Goal: Check status: Check status

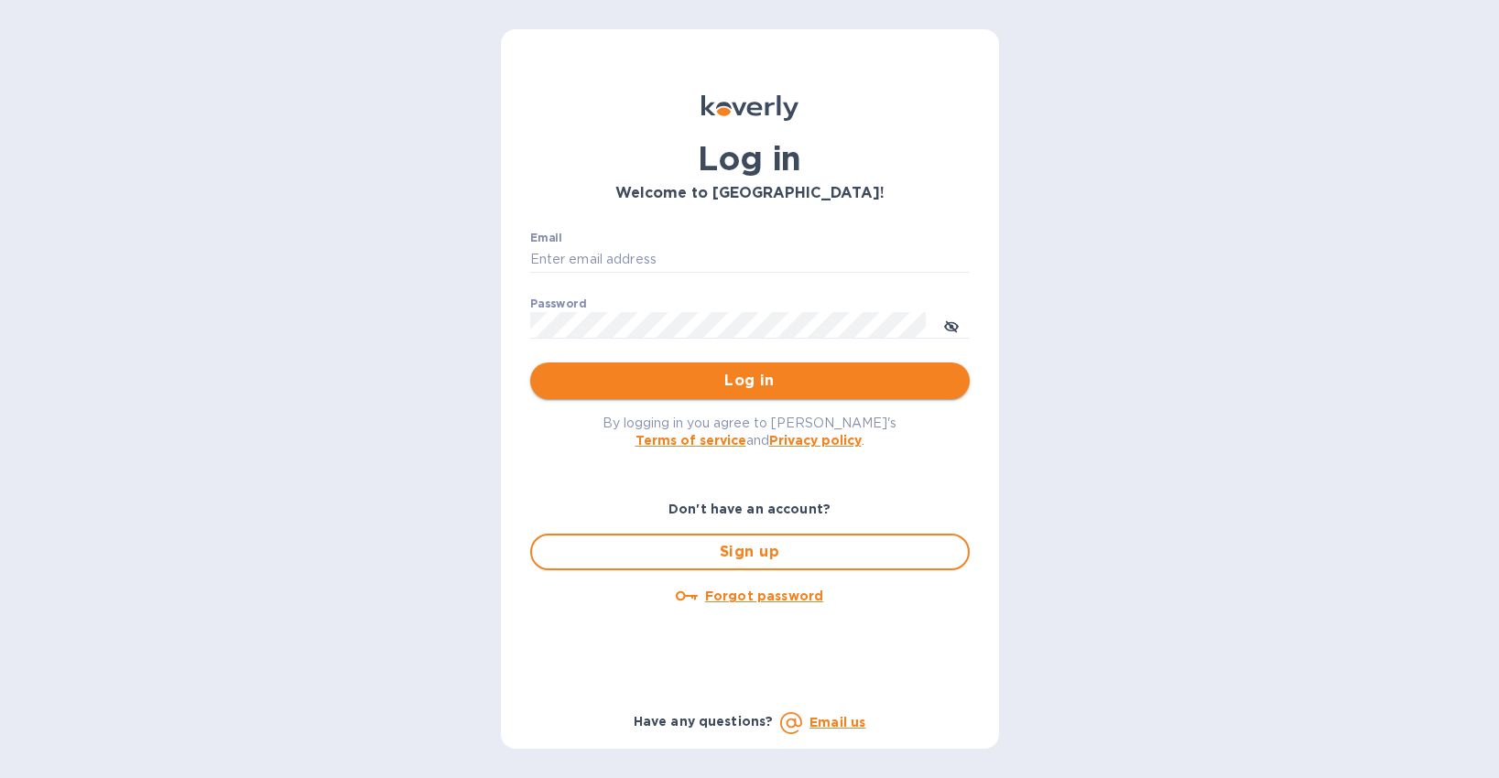
type input "[EMAIL_ADDRESS][DOMAIN_NAME]"
click at [719, 388] on span "Log in" at bounding box center [750, 381] width 410 height 22
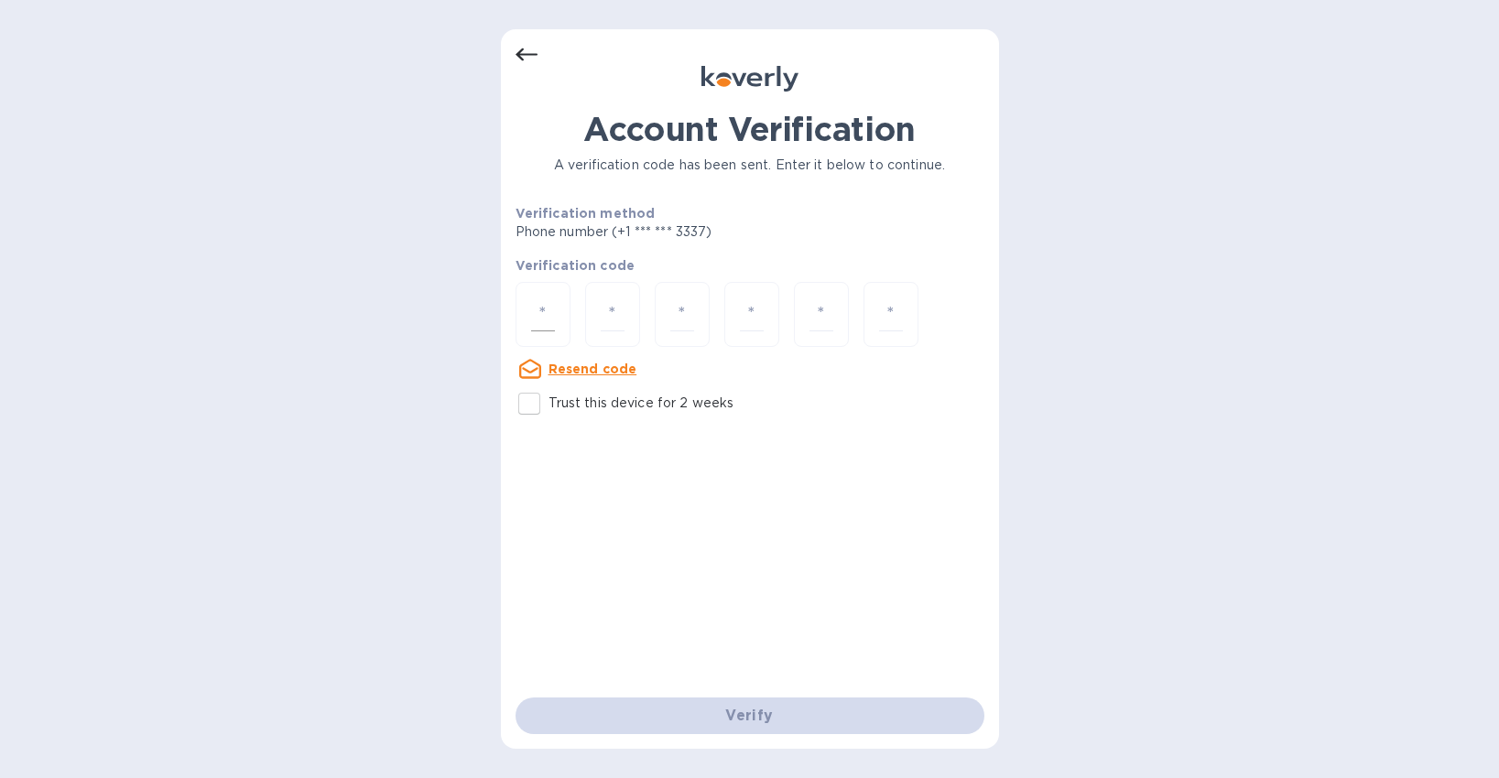
click at [531, 306] on input "number" at bounding box center [543, 315] width 24 height 34
type input "7"
type input "0"
type input "5"
type input "7"
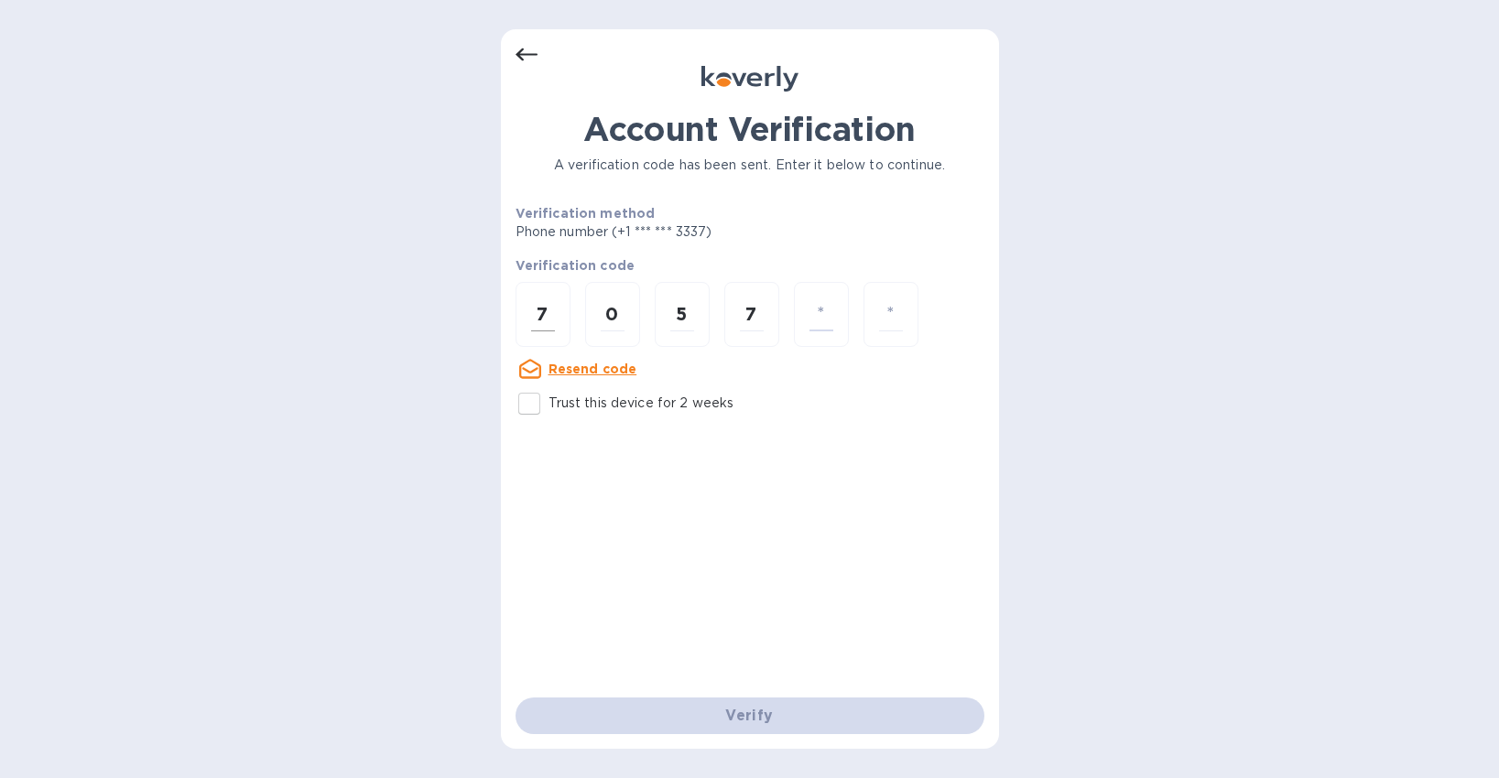
type input "1"
type input "7"
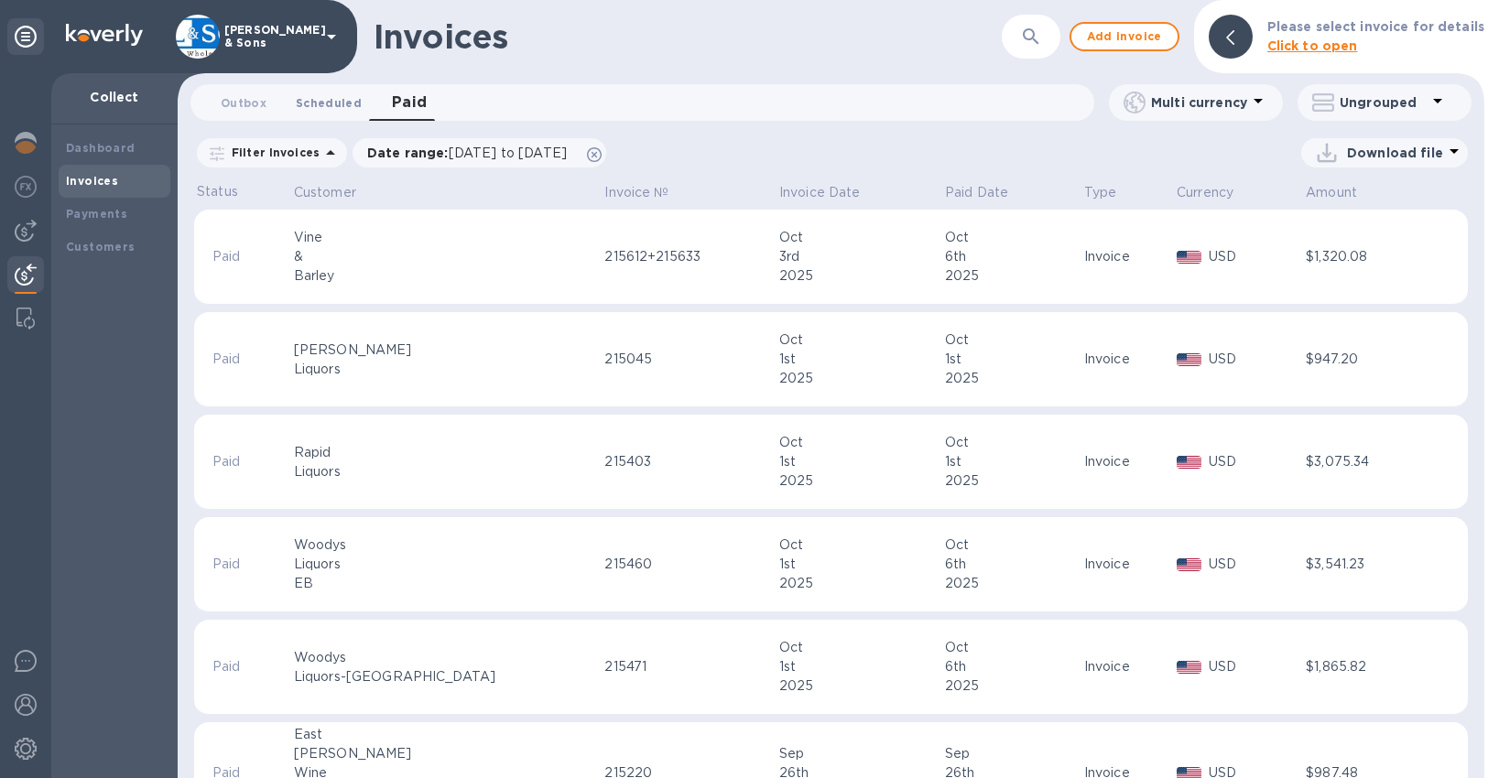
click at [338, 103] on span "Scheduled 0" at bounding box center [329, 102] width 66 height 19
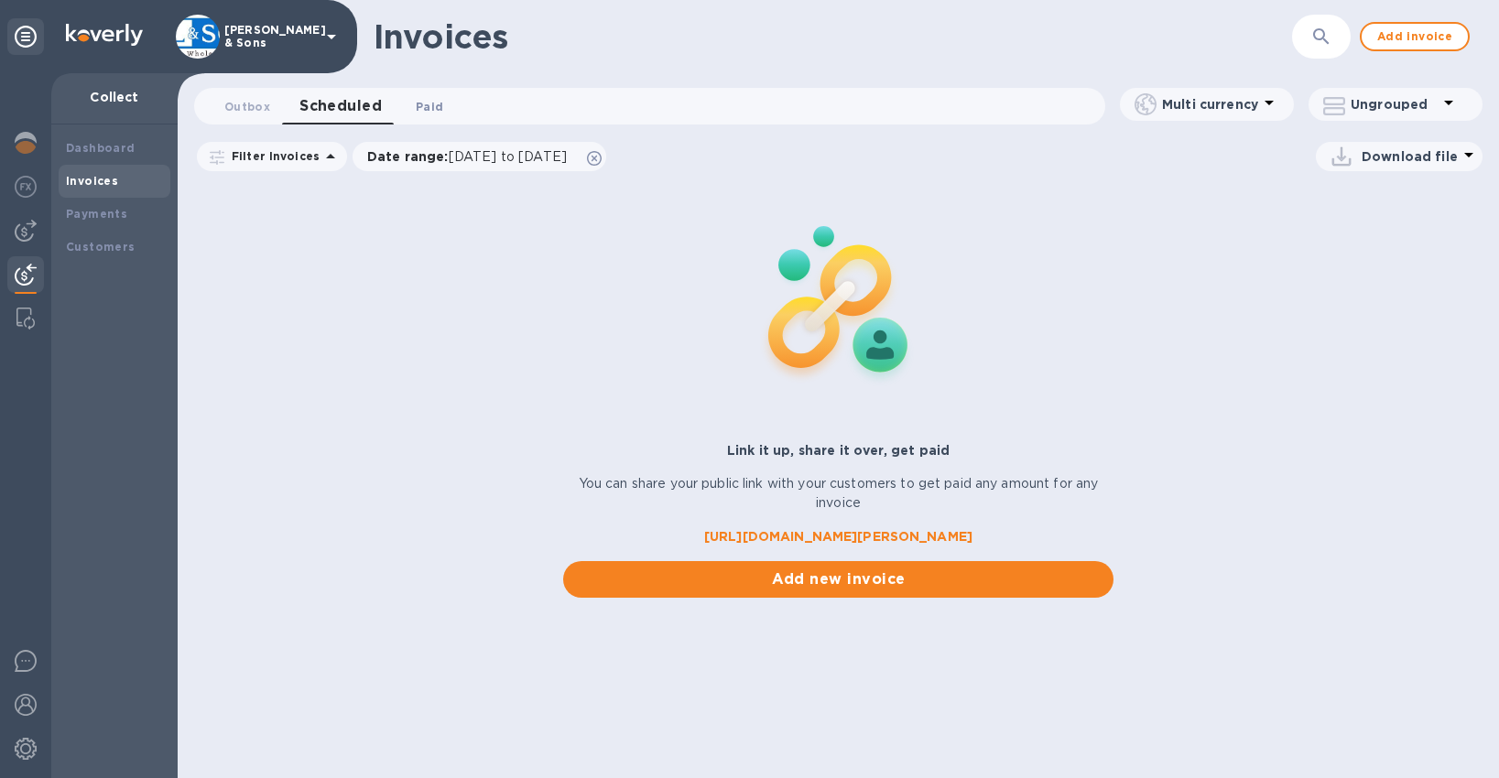
click at [411, 101] on span "Paid 0" at bounding box center [429, 106] width 37 height 19
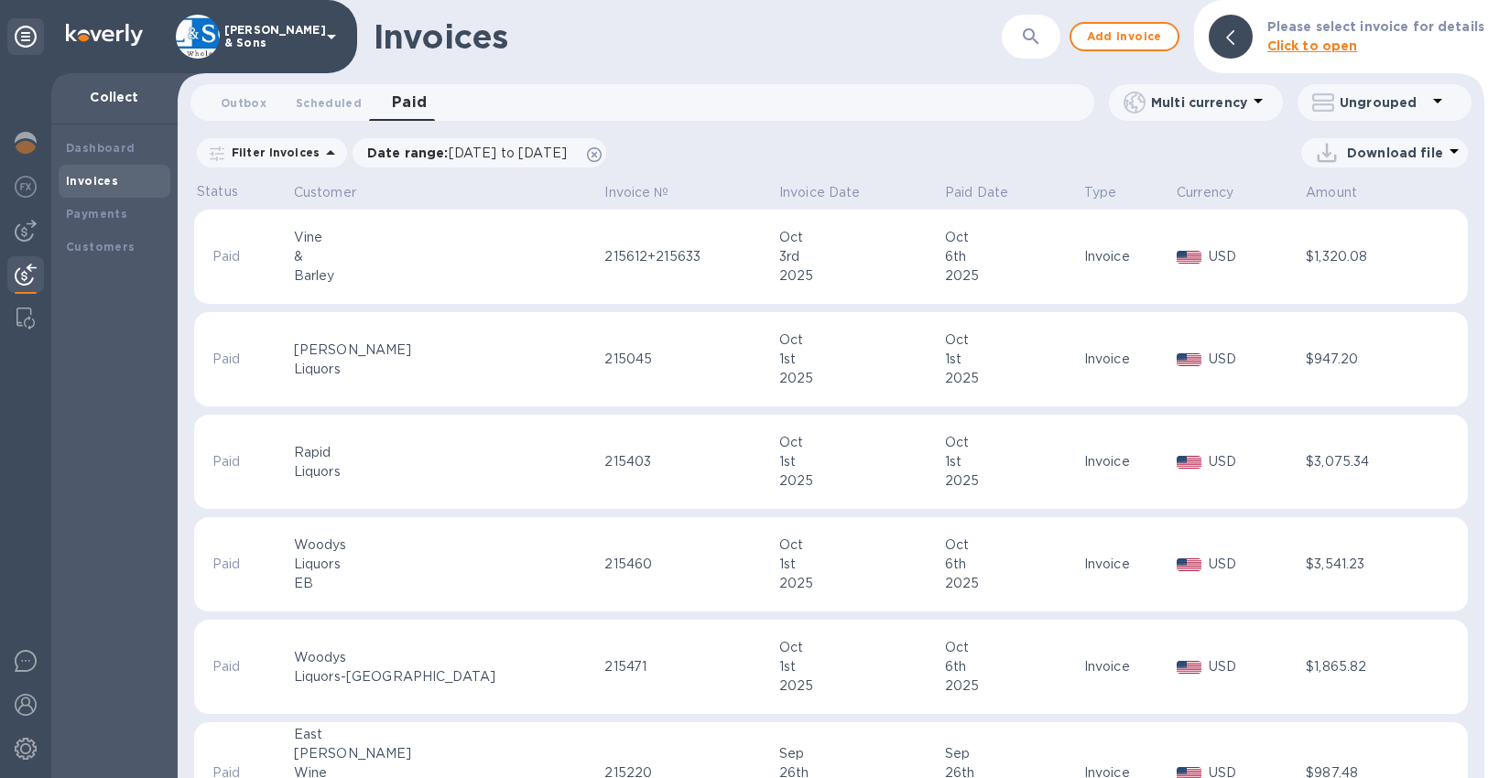
click at [326, 153] on icon at bounding box center [330, 152] width 9 height 5
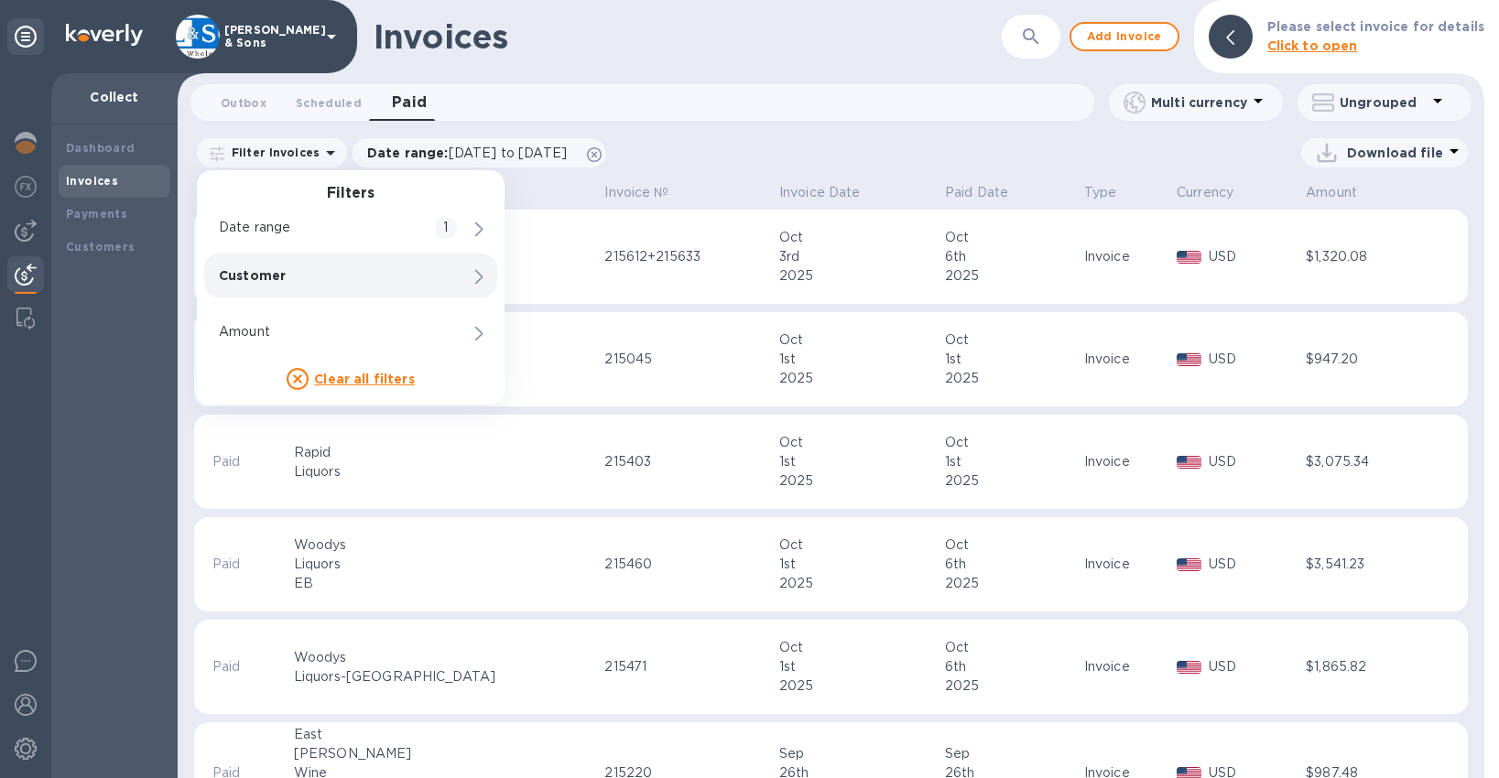
click at [316, 281] on p "Customer" at bounding box center [319, 275] width 201 height 18
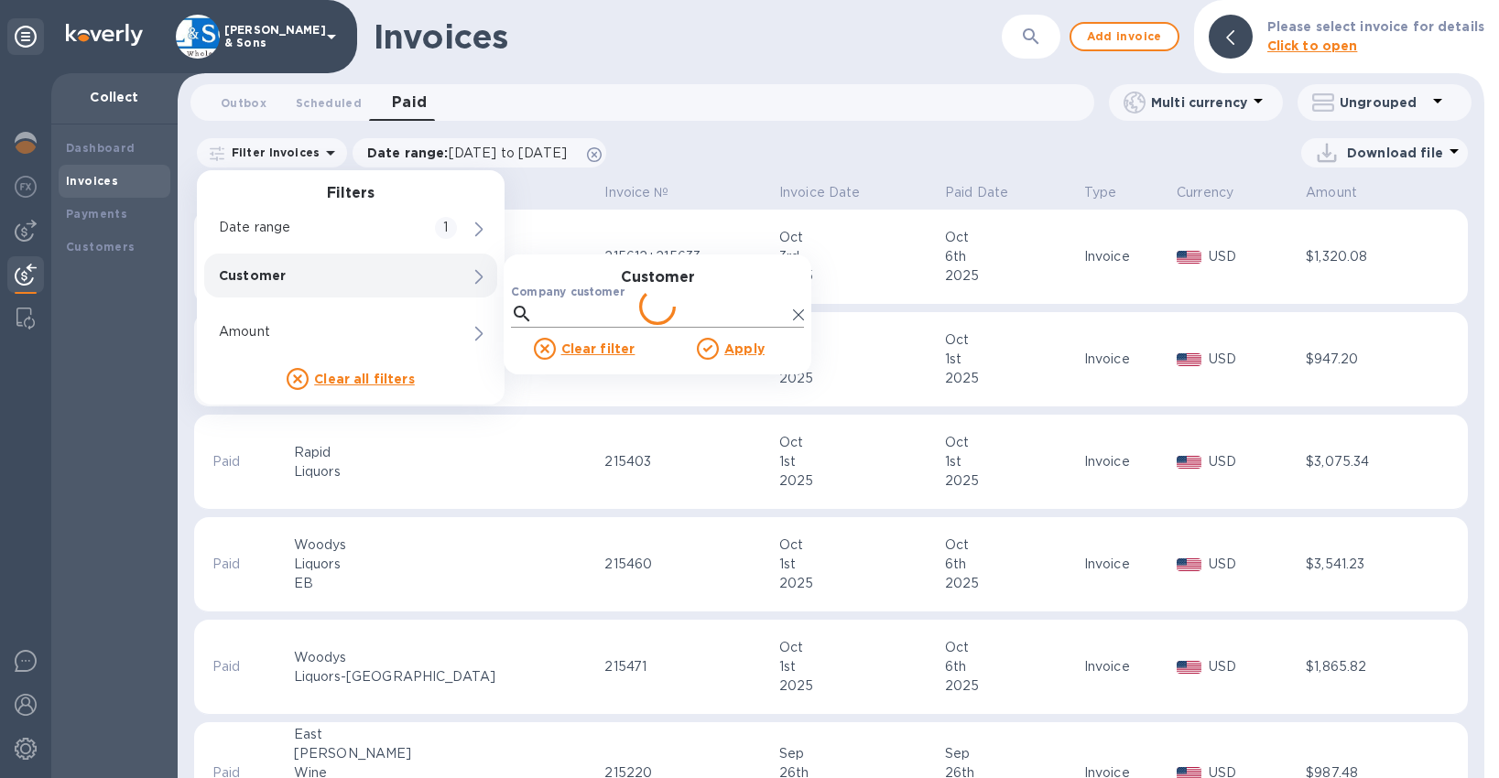
click at [588, 319] on input "Company customer" at bounding box center [662, 313] width 245 height 27
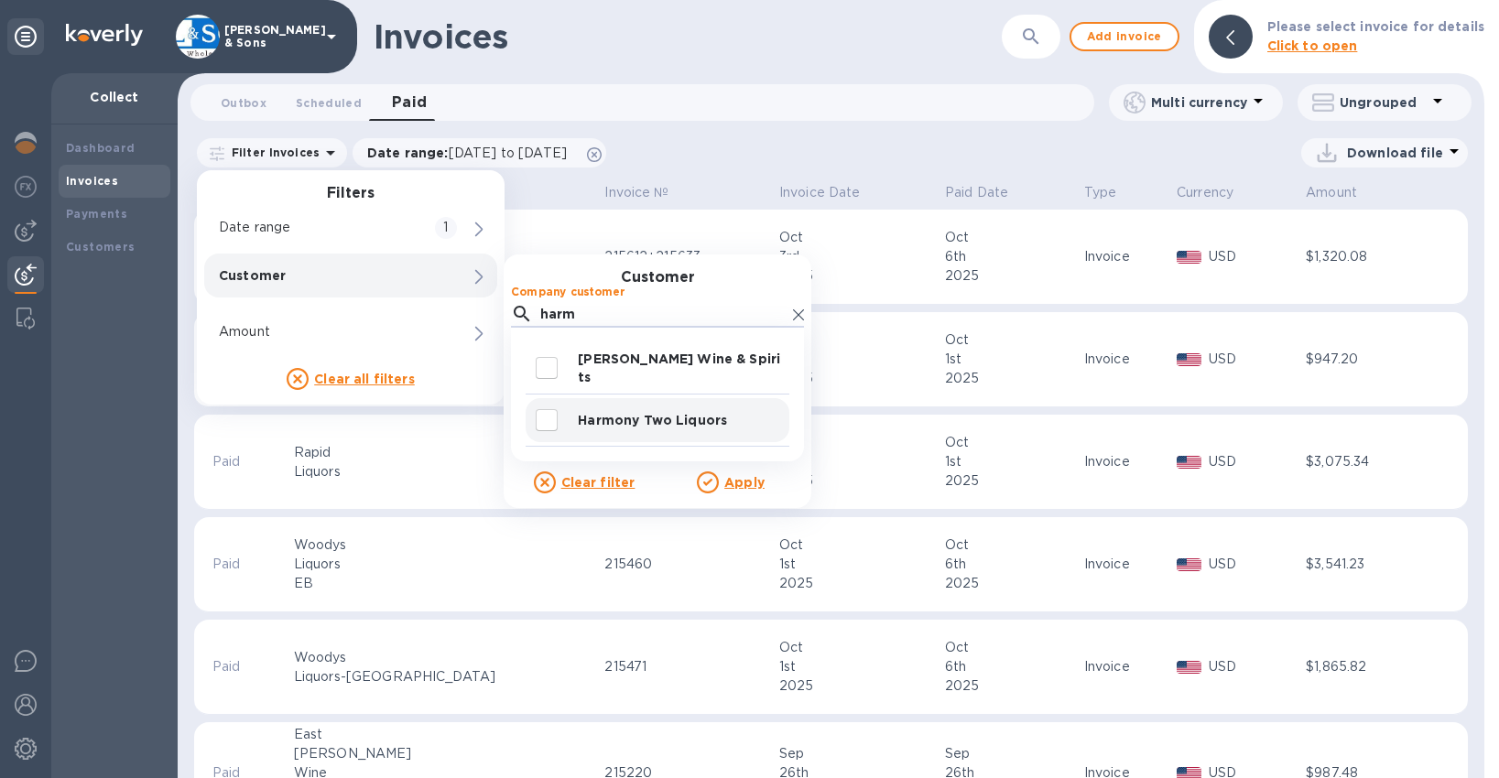
type input "harm"
click at [621, 411] on p "Harmony Two Liquors" at bounding box center [680, 420] width 204 height 18
checkbox input "true"
click at [739, 481] on u "Apply" at bounding box center [744, 482] width 40 height 15
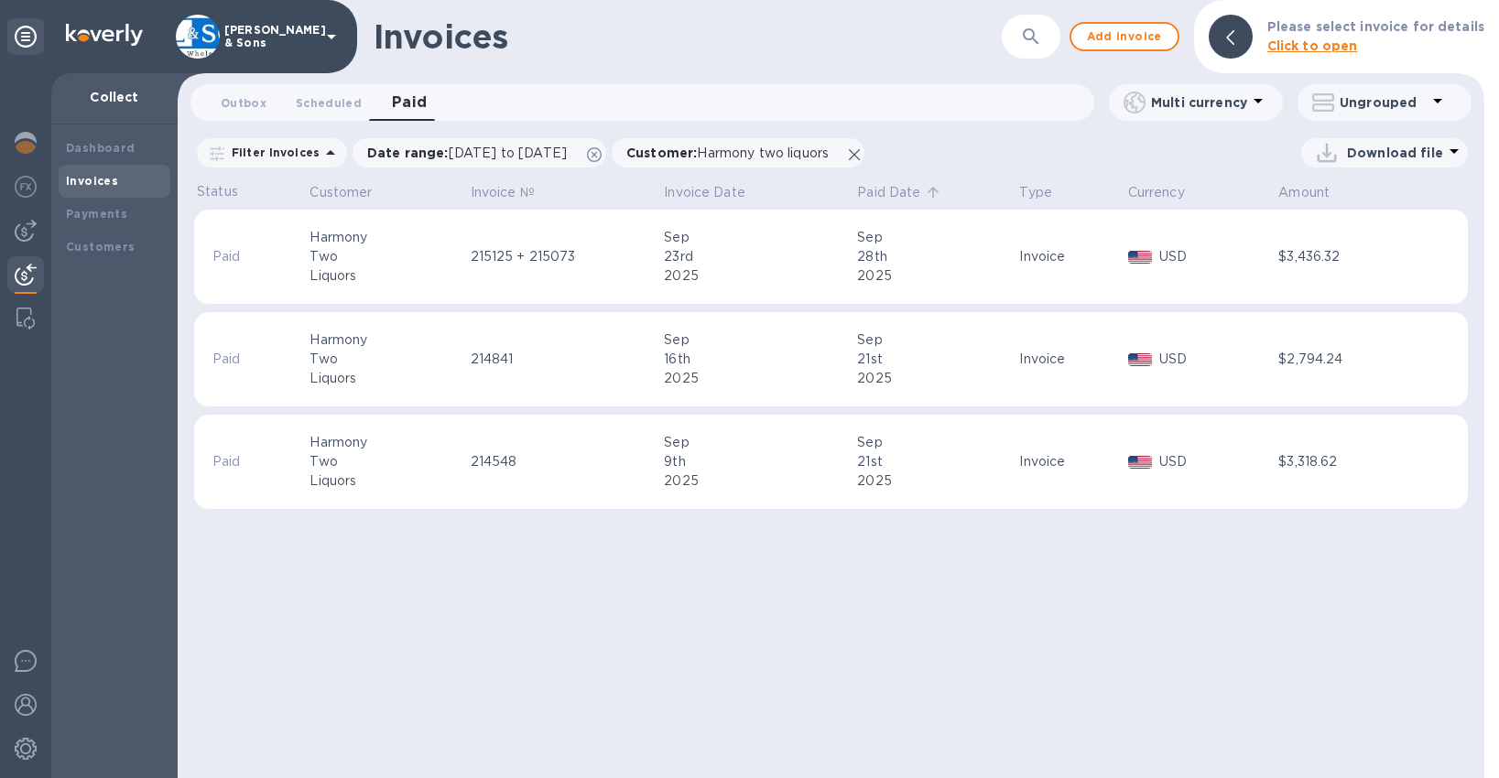
click at [887, 193] on p "Paid Date" at bounding box center [888, 192] width 63 height 19
click at [231, 93] on span "Outbox 0" at bounding box center [244, 102] width 46 height 19
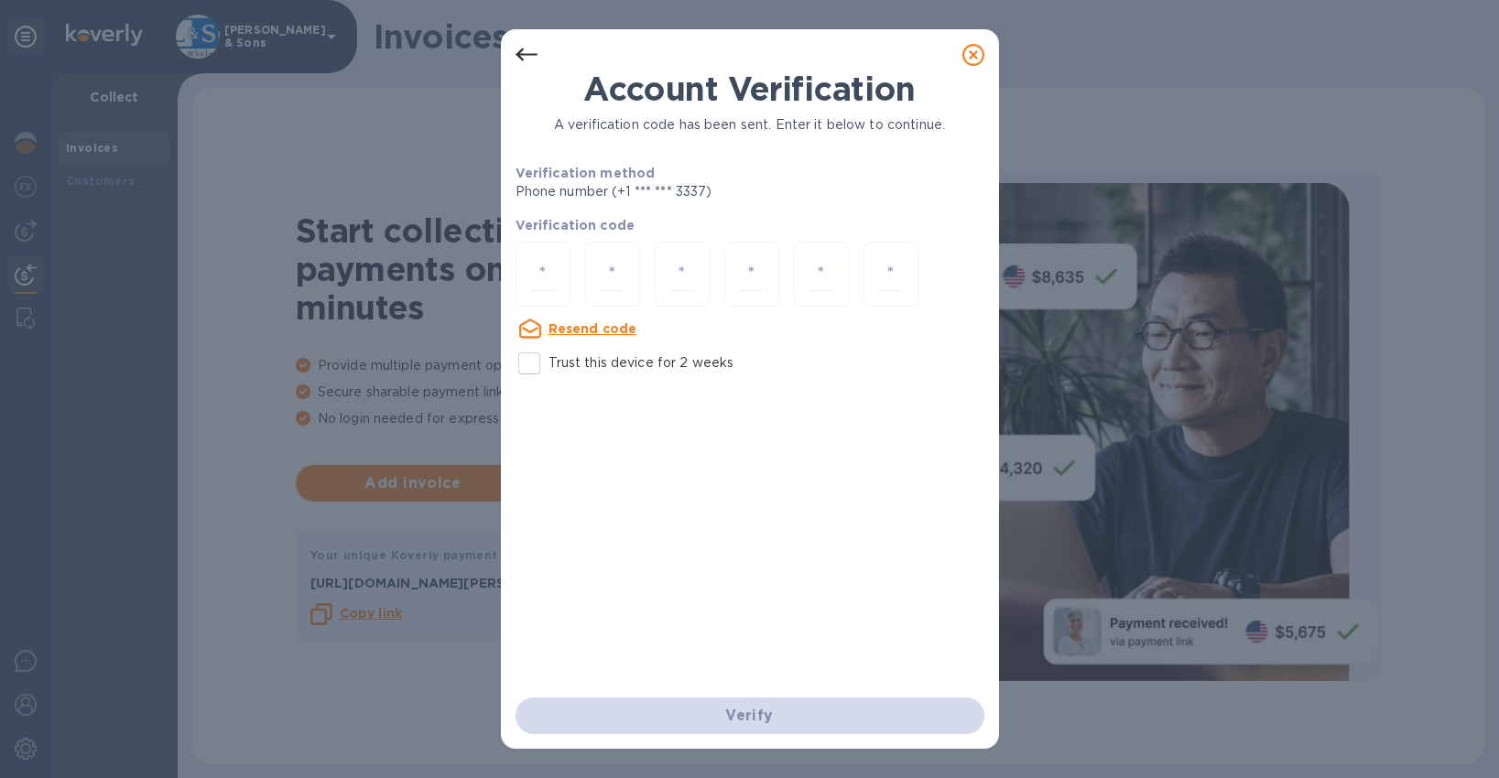
click at [973, 51] on icon at bounding box center [973, 55] width 22 height 22
